Goal: Task Accomplishment & Management: Use online tool/utility

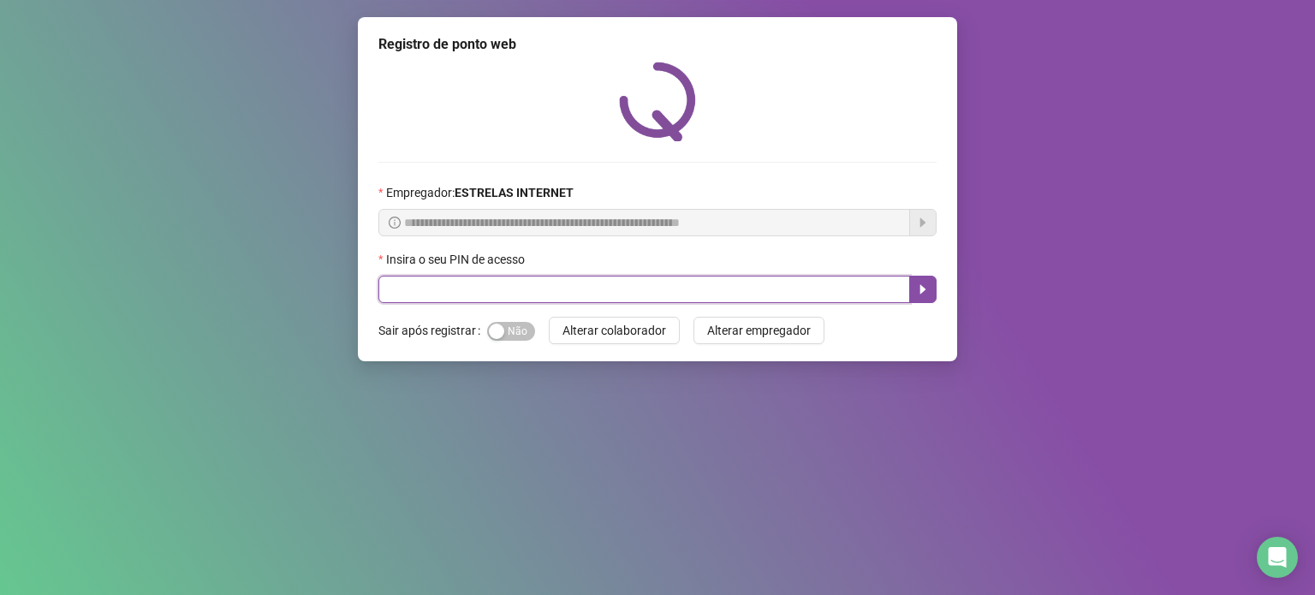
click at [557, 289] on input "text" at bounding box center [643, 289] width 531 height 27
type input "*****"
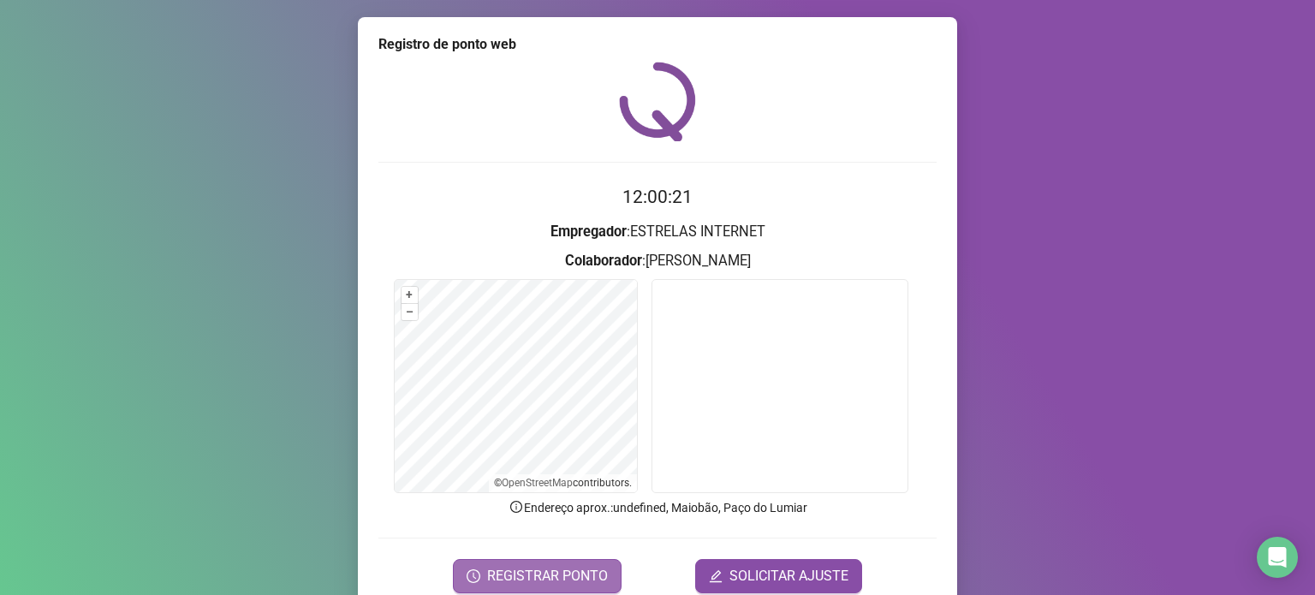
click at [519, 585] on button "REGISTRAR PONTO" at bounding box center [537, 576] width 169 height 34
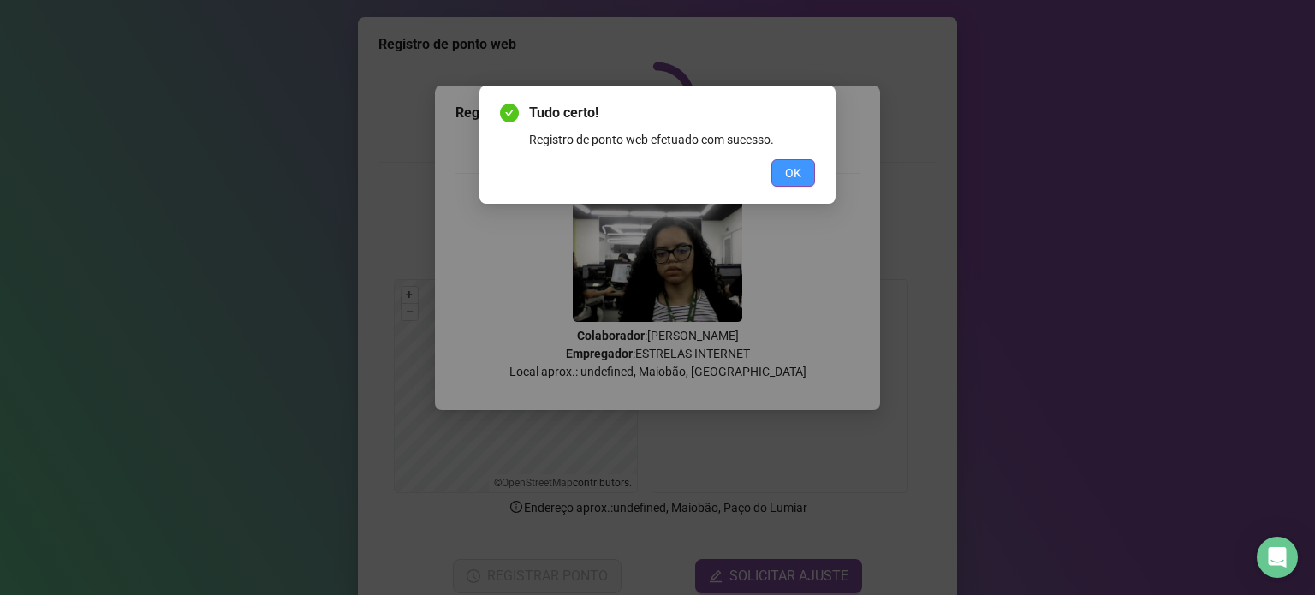
click at [777, 179] on button "OK" at bounding box center [793, 172] width 44 height 27
